Goal: Task Accomplishment & Management: Use online tool/utility

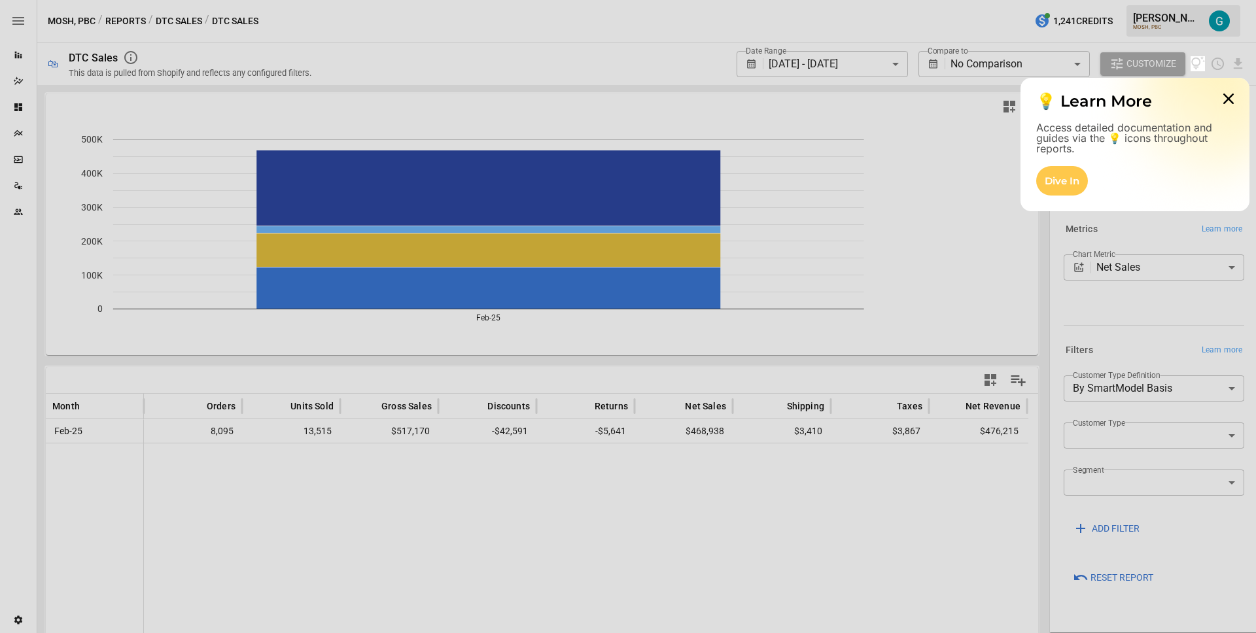
scroll to position [4, 0]
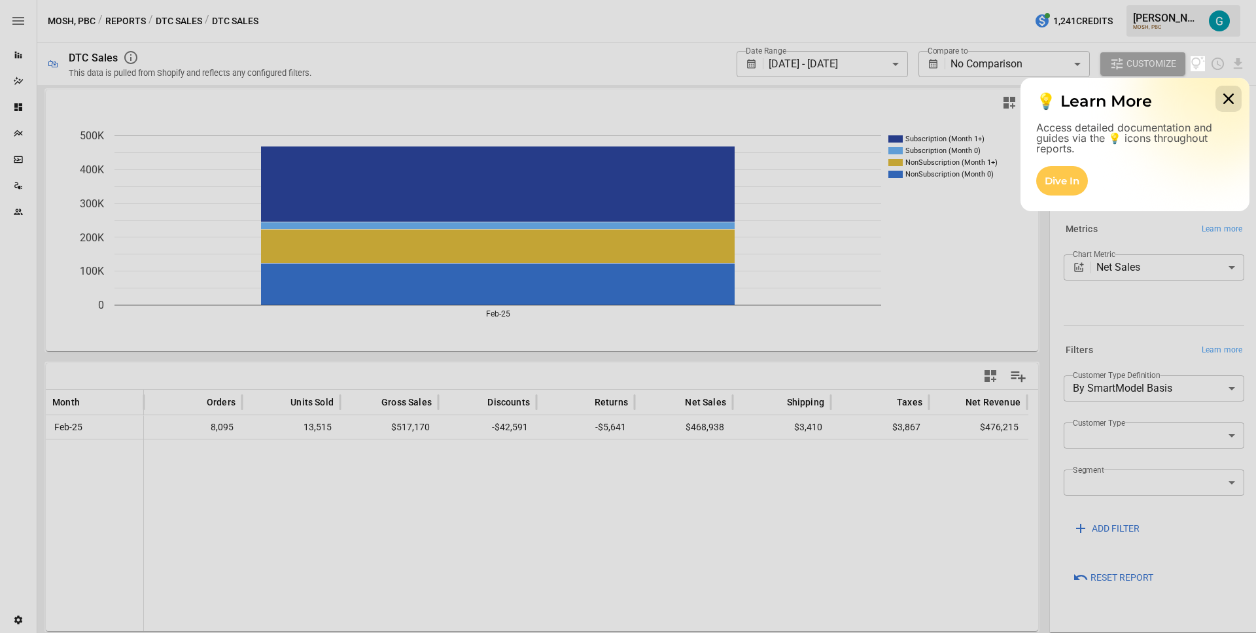
click at [1234, 96] on icon at bounding box center [1228, 99] width 26 height 26
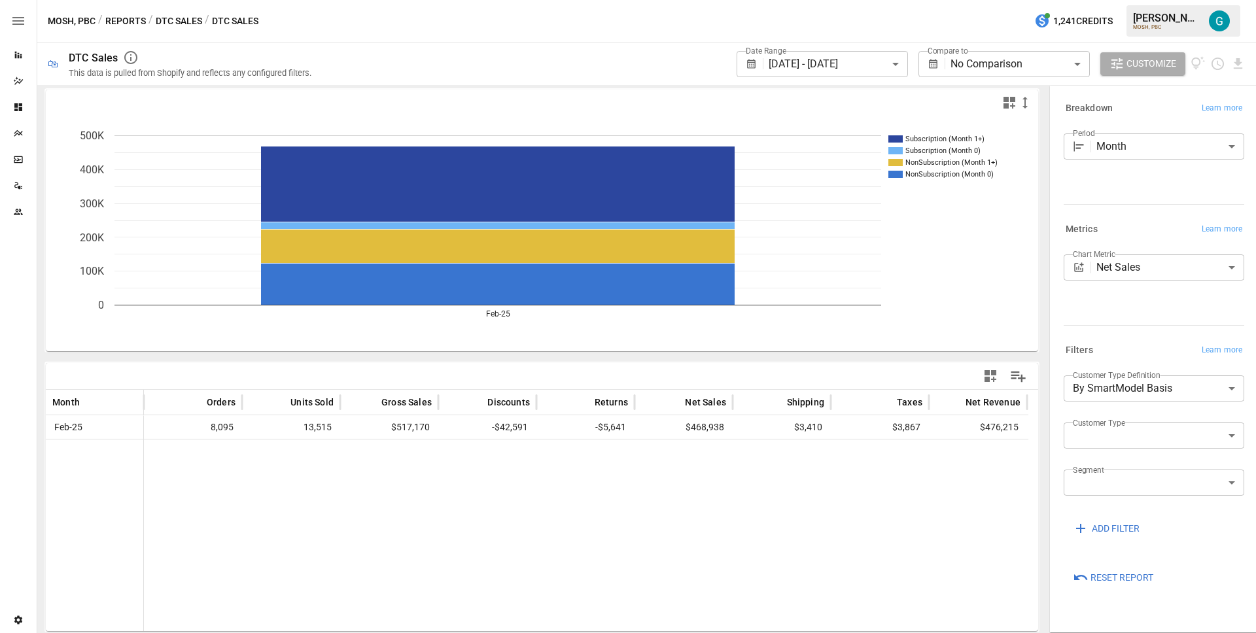
click at [19, 54] on icon "Reports" at bounding box center [18, 55] width 7 height 7
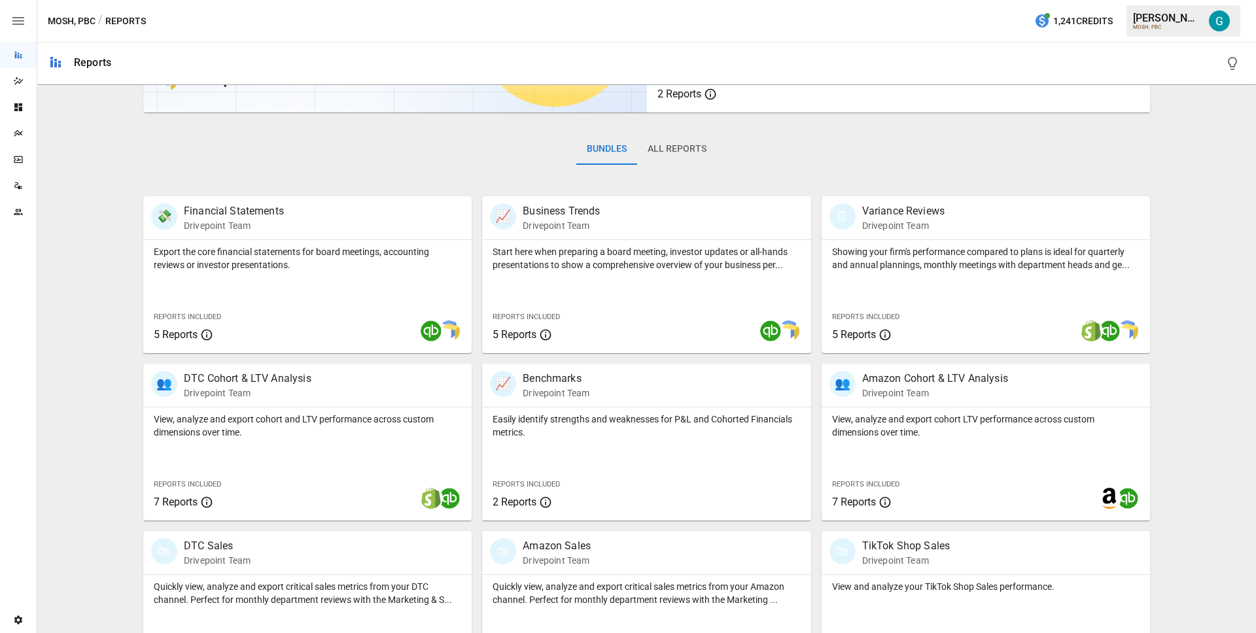
scroll to position [77, 0]
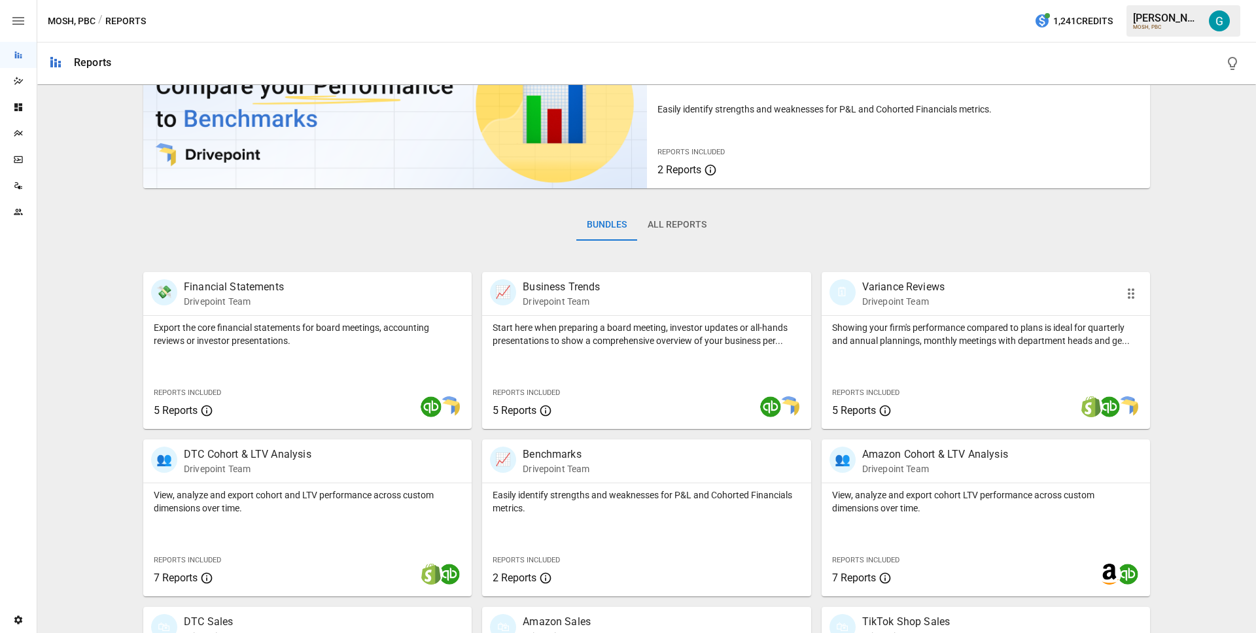
click at [882, 338] on p "Showing your firm's performance compared to plans is ideal for quarterly and an…" at bounding box center [985, 334] width 307 height 26
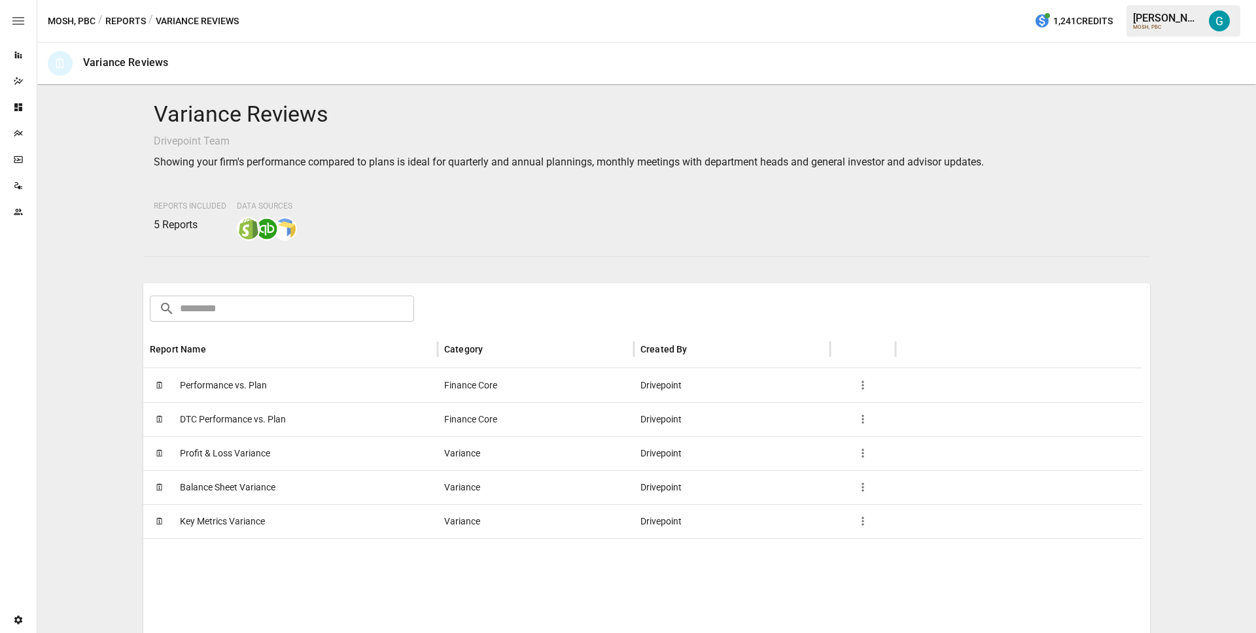
click at [234, 454] on span "Profit & Loss Variance" at bounding box center [225, 453] width 90 height 33
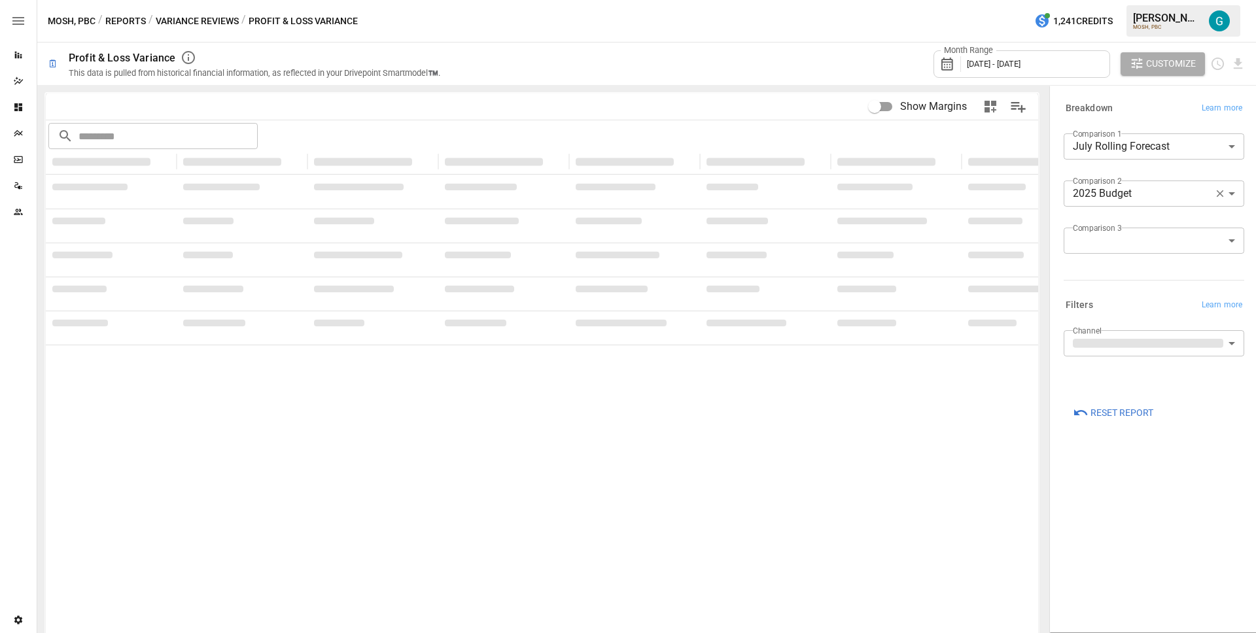
click at [1121, 410] on span "Reset Report" at bounding box center [1121, 413] width 63 height 16
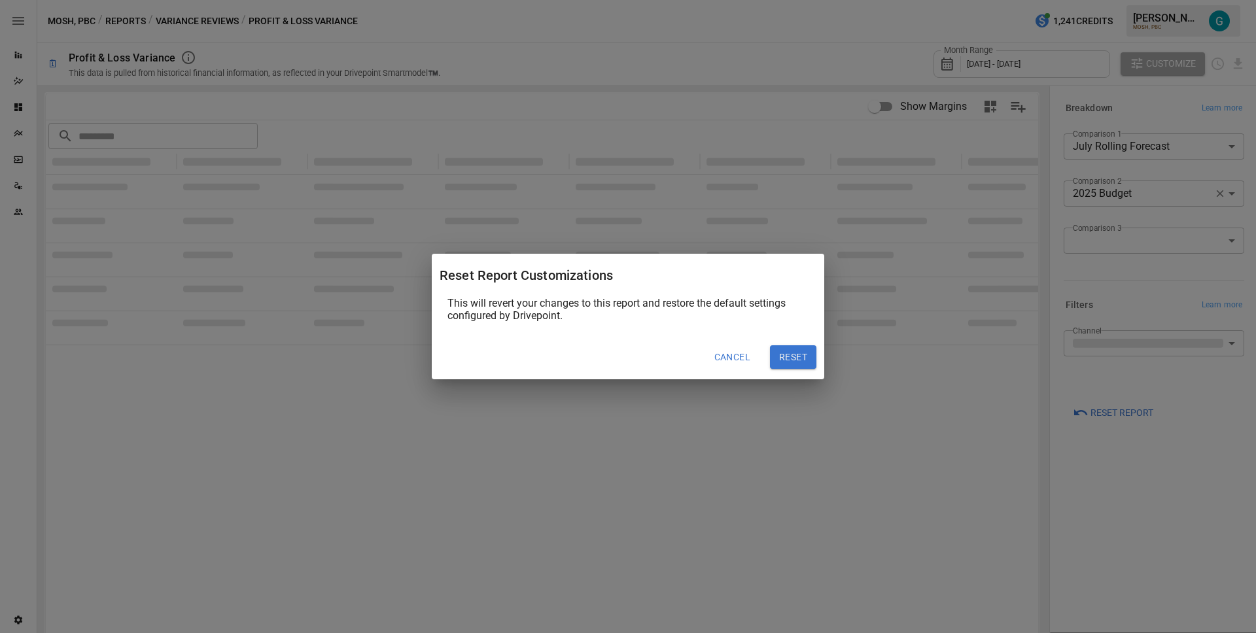
click at [796, 355] on button "Reset" at bounding box center [793, 357] width 46 height 24
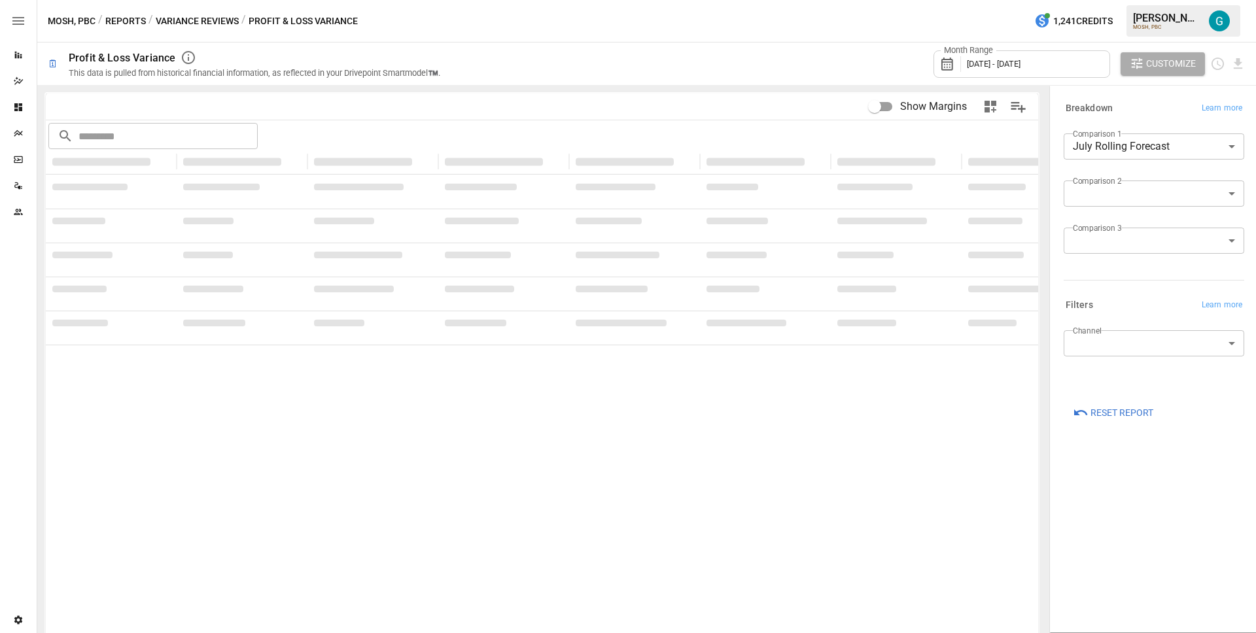
click at [1099, 477] on div "**********" at bounding box center [1153, 359] width 201 height 540
